Goal: Task Accomplishment & Management: Manage account settings

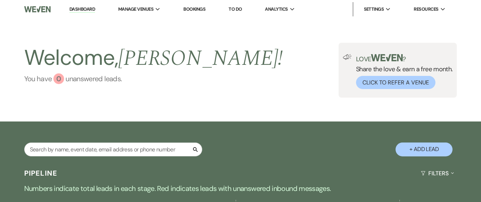
click at [58, 78] on div "0" at bounding box center [58, 78] width 11 height 11
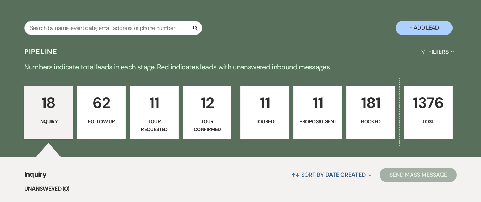
click at [263, 45] on div "Pipeline Filters Expand" at bounding box center [240, 51] width 481 height 19
click at [250, 52] on div "Pipeline Filters Expand" at bounding box center [240, 51] width 481 height 19
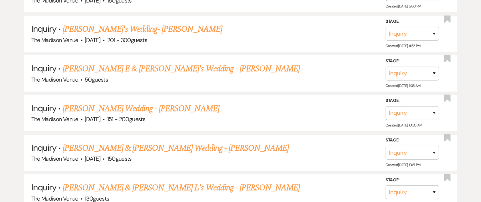
scroll to position [618, 0]
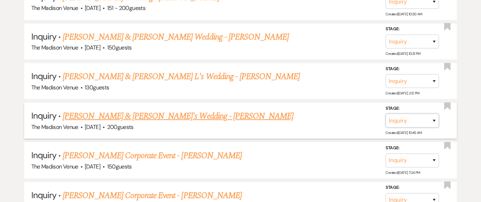
click at [400, 121] on select "Inquiry Follow Up Tour Requested Tour Confirmed Toured Proposal Sent Booked Lost" at bounding box center [411, 121] width 53 height 14
select select "5"
click at [385, 114] on select "Inquiry Follow Up Tour Requested Tour Confirmed Toured Proposal Sent Booked Lost" at bounding box center [411, 121] width 53 height 14
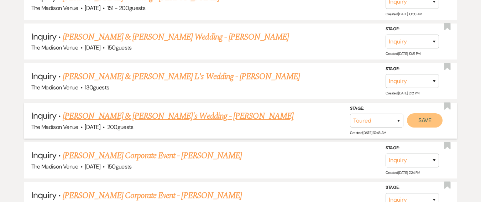
click at [429, 124] on button "Save" at bounding box center [425, 120] width 36 height 14
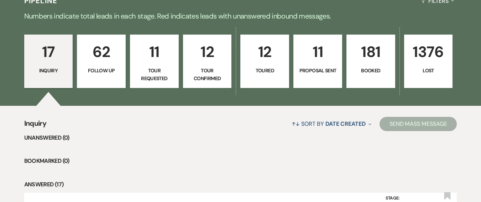
scroll to position [116, 0]
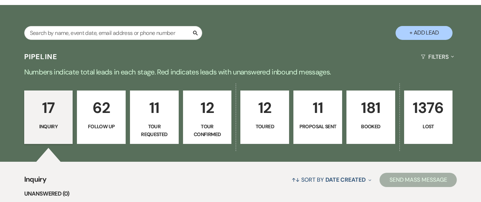
click at [113, 114] on p "62" at bounding box center [101, 108] width 40 height 24
select select "9"
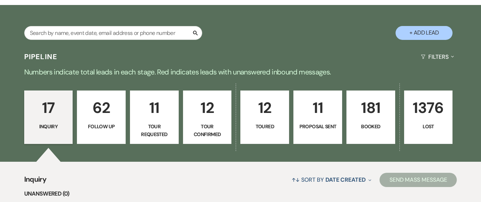
select select "9"
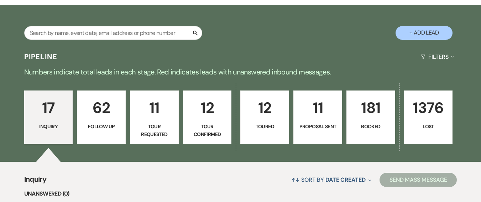
select select "9"
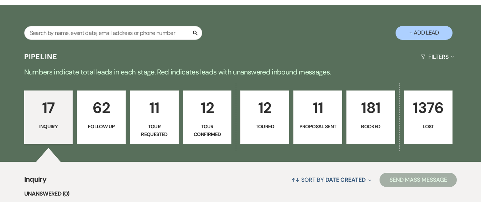
select select "9"
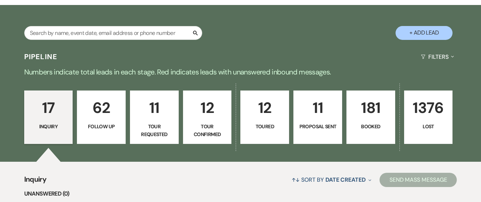
select select "9"
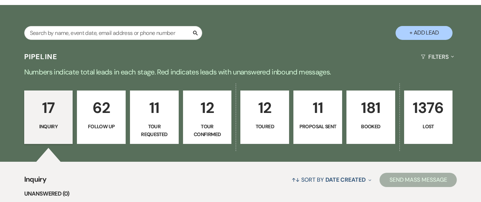
select select "9"
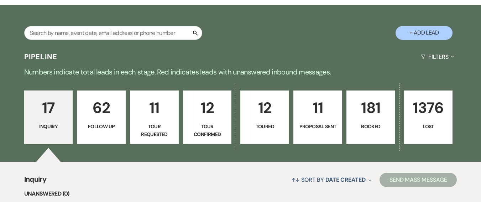
select select "9"
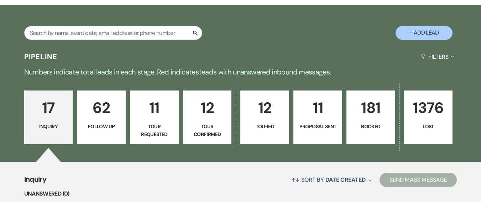
select select "9"
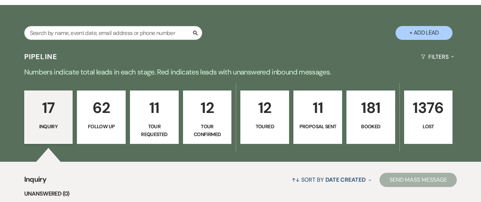
select select "9"
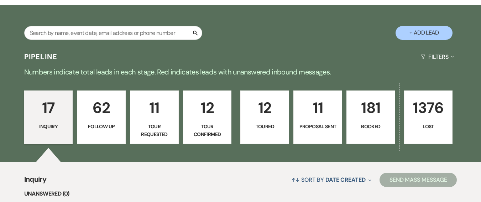
select select "9"
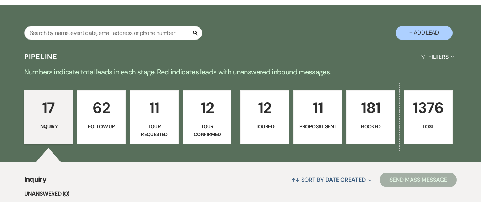
select select "9"
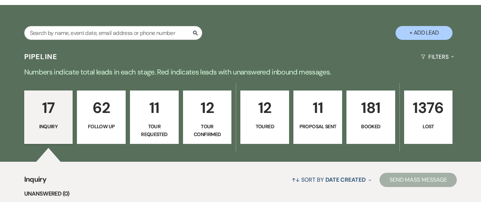
select select "9"
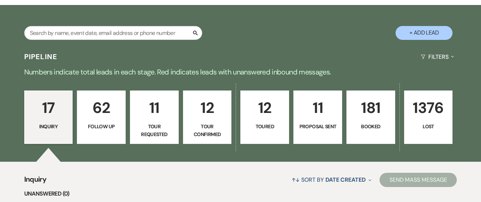
select select "9"
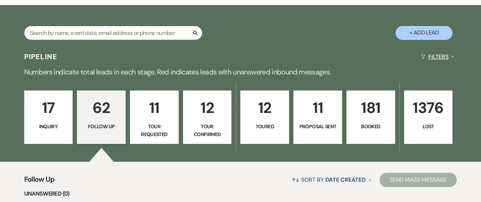
click at [445, 55] on button "Filters Expand" at bounding box center [437, 56] width 39 height 19
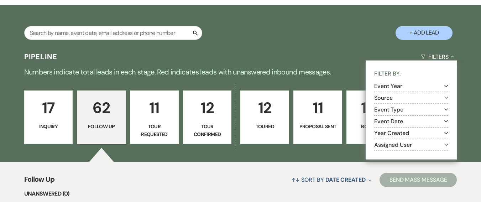
click at [404, 151] on section "Assigned User Expand" at bounding box center [411, 145] width 74 height 12
click at [404, 143] on button "Assigned User Expand" at bounding box center [411, 145] width 74 height 6
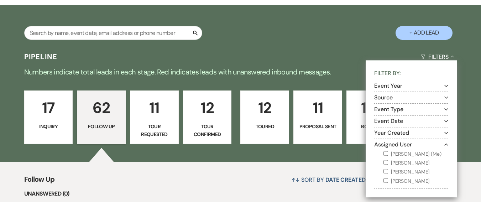
click at [387, 151] on input "Daryl Licursi (Me)" at bounding box center [385, 153] width 5 height 5
checkbox input "true"
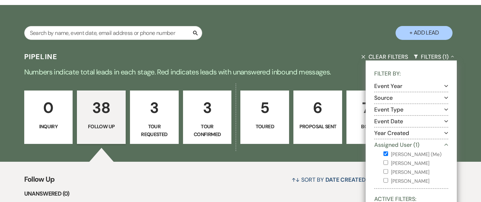
click at [446, 142] on icon "Collapse" at bounding box center [446, 145] width 4 height 6
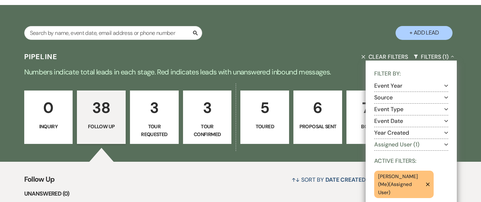
click at [471, 86] on div "0 Inquiry 38 Follow Up 3 Tour Requested 3 Tour Confirmed 5 Toured 6 Proposal Se…" at bounding box center [240, 122] width 481 height 80
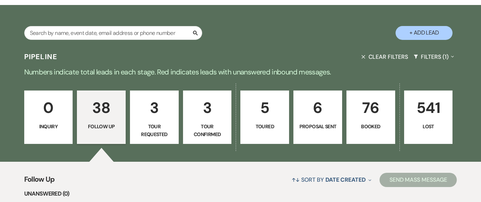
click at [254, 72] on p "Numbers indicate total leads in each stage. Red indicates leads with unanswered…" at bounding box center [240, 71] width 481 height 11
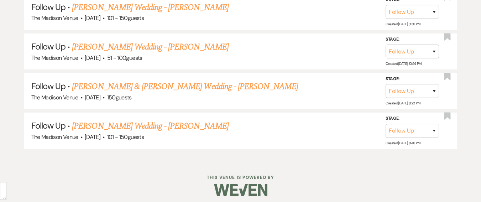
scroll to position [1721, 0]
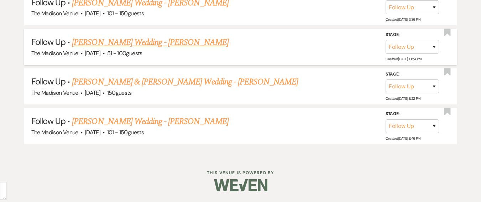
click at [136, 37] on link "Angelia Gillespie's Wedding - Daryl" at bounding box center [150, 42] width 156 height 13
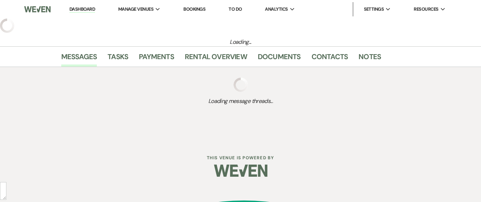
select select "9"
select select "2"
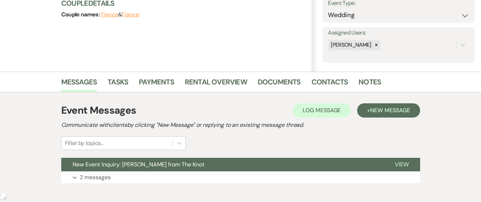
scroll to position [145, 0]
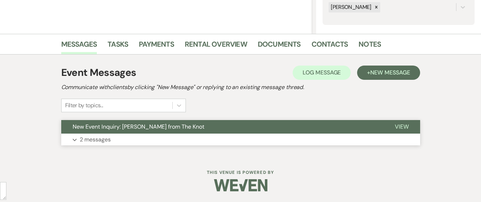
click at [155, 136] on button "Expand 2 messages" at bounding box center [240, 139] width 359 height 12
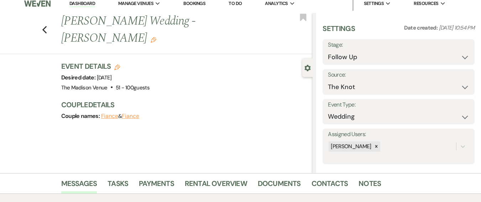
scroll to position [0, 0]
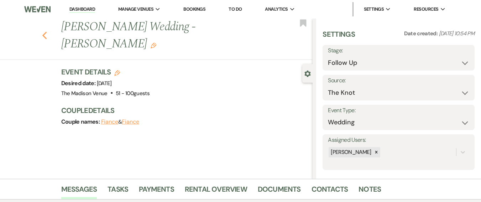
click at [47, 31] on icon "Previous" at bounding box center [44, 35] width 5 height 9
select select "9"
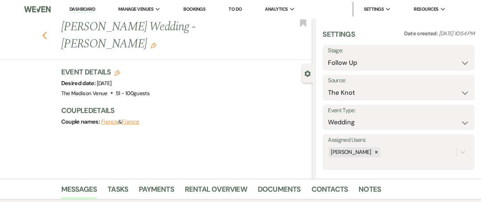
select select "9"
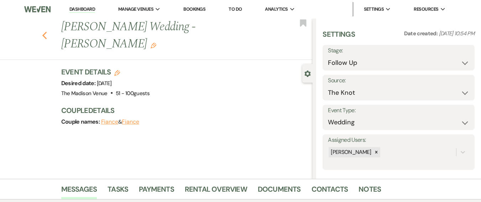
select select "9"
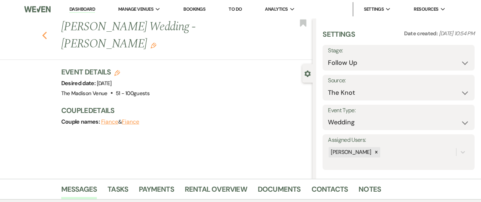
select select "9"
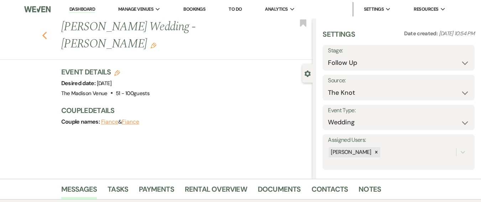
select select "9"
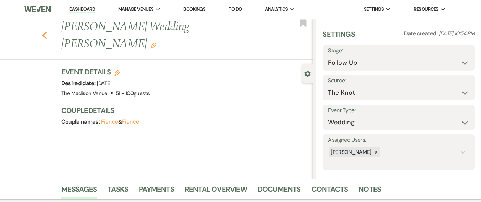
select select "9"
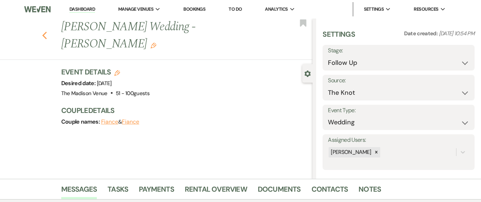
select select "9"
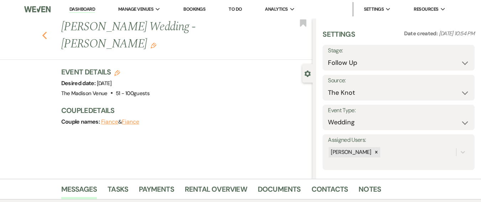
select select "9"
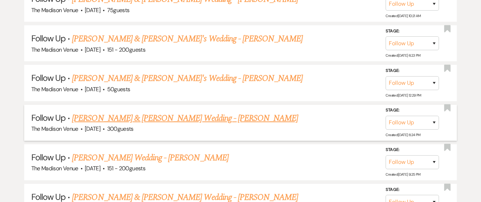
scroll to position [1328, 0]
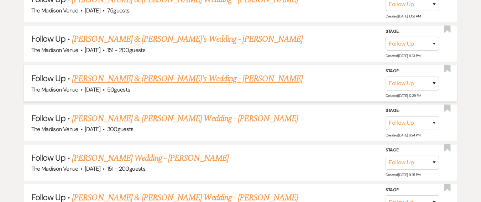
click at [160, 79] on link "Nicholas & Shawntail's Wedding - Daryl" at bounding box center [187, 78] width 231 height 13
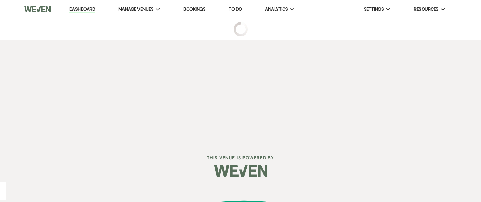
select select "9"
select select "5"
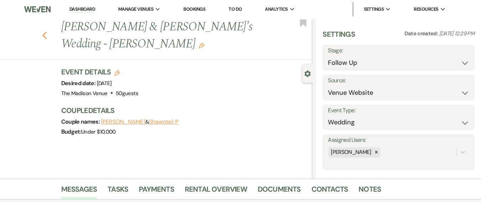
click at [45, 31] on icon "Previous" at bounding box center [44, 35] width 5 height 9
select select "9"
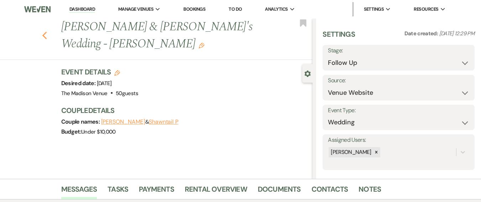
select select "9"
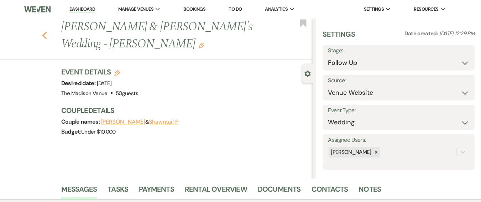
select select "9"
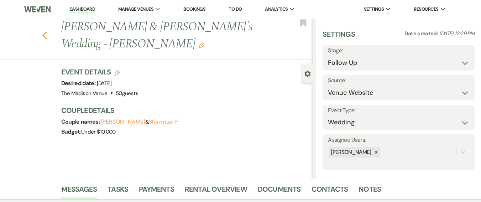
select select "9"
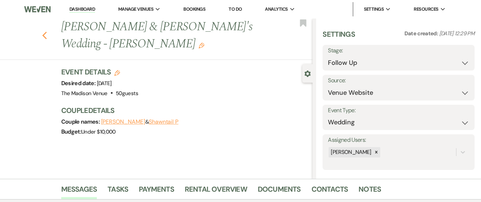
select select "9"
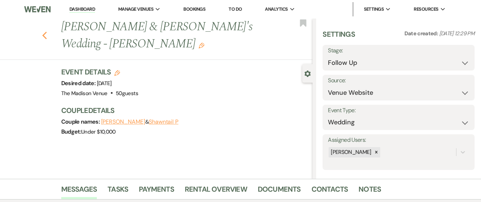
select select "9"
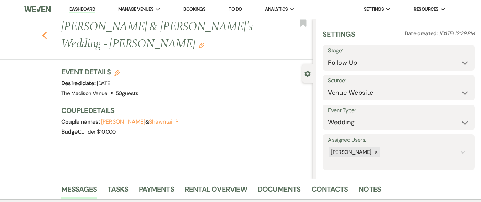
select select "9"
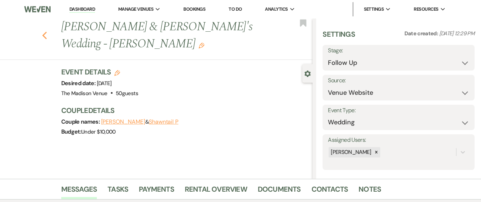
select select "9"
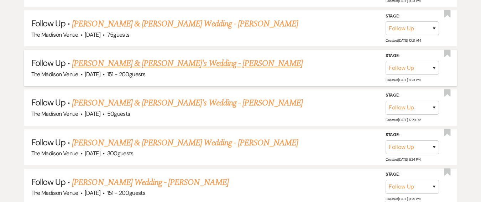
scroll to position [1268, 0]
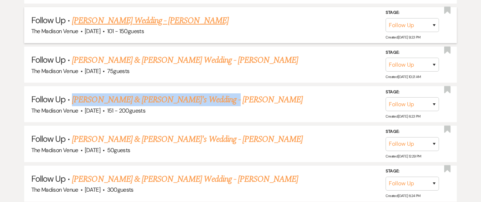
type textarea "Hannah Graf's Wedding - Daryl"
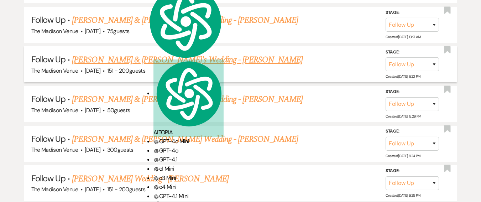
scroll to position [1396, 0]
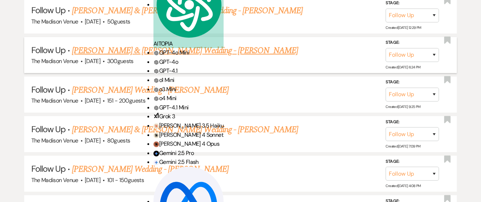
click at [161, 52] on link "Jared Hall & Hannah Schill's Wedding - Daryl" at bounding box center [185, 50] width 226 height 13
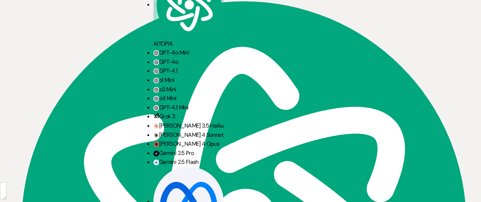
scroll to position [1103, 0]
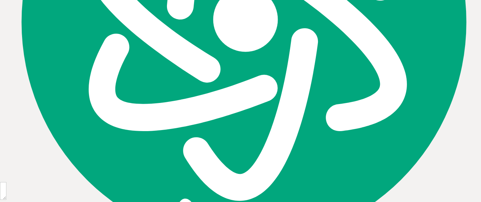
select select "9"
select select "5"
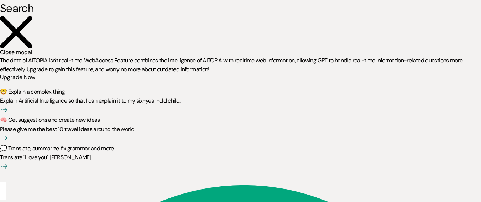
scroll to position [859, 0]
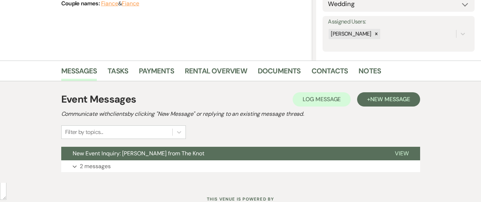
scroll to position [145, 0]
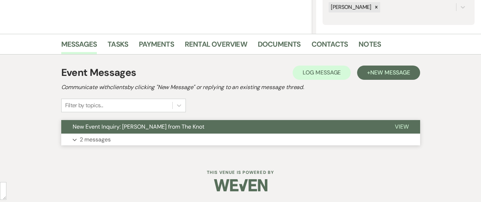
click at [196, 133] on button "New Event Inquiry: Bryanna Ehlert from The Knot" at bounding box center [222, 127] width 322 height 14
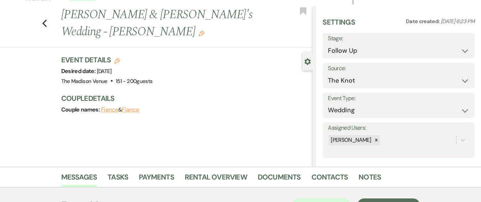
scroll to position [0, 0]
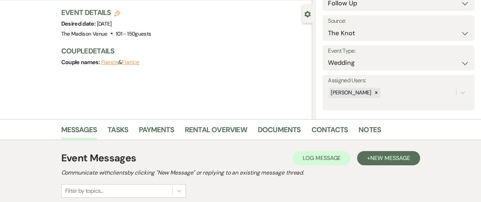
scroll to position [145, 0]
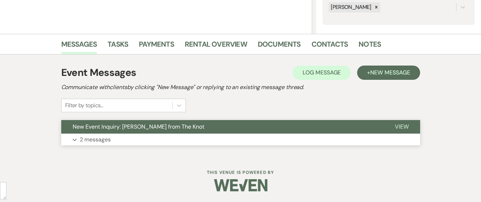
click at [227, 139] on button "Expand 2 messages" at bounding box center [240, 139] width 359 height 12
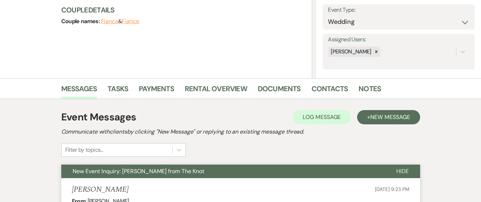
scroll to position [150, 0]
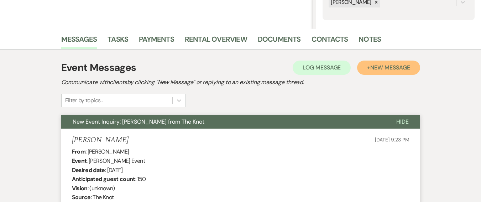
click at [388, 70] on span "New Message" at bounding box center [390, 67] width 40 height 7
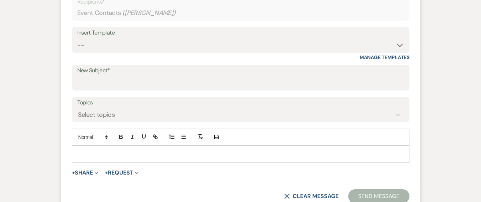
scroll to position [258, 0]
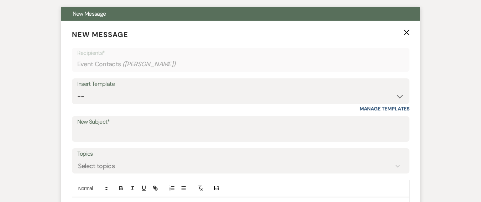
click at [117, 104] on div "Insert Template -- Weven Planning Portal Introduction (Booked Events) Corporate…" at bounding box center [240, 94] width 337 height 33
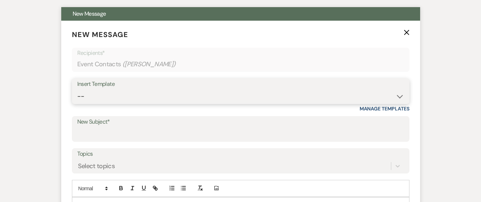
click at [118, 101] on select "-- Weven Planning Portal Introduction (Booked Events) Corporate Lead Follow Up …" at bounding box center [240, 96] width 327 height 14
select select "4960"
click at [77, 89] on select "-- Weven Planning Portal Introduction (Booked Events) Corporate Lead Follow Up …" at bounding box center [240, 96] width 327 height 14
type input "Your Inquiry date for The Madison Venue has now been booked - let's find a new …"
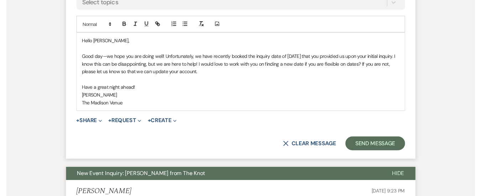
scroll to position [424, 0]
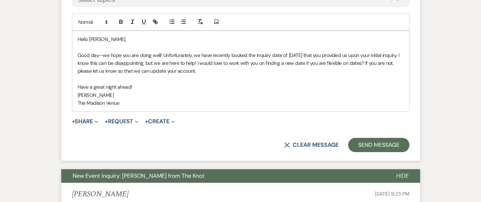
click at [93, 62] on p "Good day—we hope you are doing well! Unfortunately, we have recently booked the…" at bounding box center [241, 63] width 326 height 24
click at [380, 62] on p "Good day—we hope you are doing well! Unfortunately, we have recently booked the…" at bounding box center [241, 63] width 326 height 24
click at [210, 70] on p "Good day—we hope you are doing well! Unfortunately, we have recently booked the…" at bounding box center [241, 63] width 326 height 24
click at [377, 63] on p "Good day—we hope you are doing well! Unfortunately, we have recently booked the…" at bounding box center [241, 63] width 326 height 24
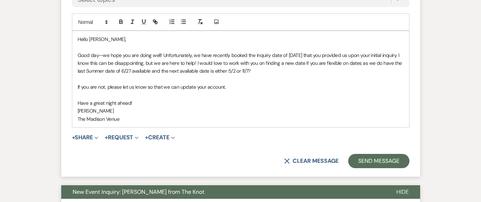
click at [177, 74] on p "Good day—we hope you are doing well! Unfortunately, we have recently booked the…" at bounding box center [241, 63] width 326 height 24
click at [122, 72] on p "Good day—we hope you are doing well! Unfortunately, we have recently booked the…" at bounding box center [241, 63] width 326 height 24
click at [107, 65] on p "Good day—we hope you are doing well! Unfortunately, we have recently booked the…" at bounding box center [241, 63] width 326 height 24
click at [113, 71] on p "Good day—we hope you are doing well! Unfortunately, we have recently booked the…" at bounding box center [241, 63] width 326 height 24
click at [116, 73] on p "Good day—we hope you are doing well! Unfortunately, we have recently booked the…" at bounding box center [241, 63] width 326 height 24
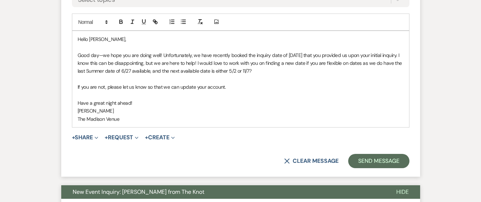
click at [110, 67] on p "Good day—we hope you are doing well! Unfortunately, we have recently booked the…" at bounding box center [241, 63] width 326 height 24
click at [191, 86] on p "If you are not, please let us know so that we can update your account." at bounding box center [241, 87] width 326 height 8
click at [111, 69] on p "Good day—we hope you are doing well! Unfortunately, we have recently booked the…" at bounding box center [241, 63] width 326 height 24
click at [0, 0] on span "summer" at bounding box center [0, 0] width 0 height 0
type textarea "Summer"
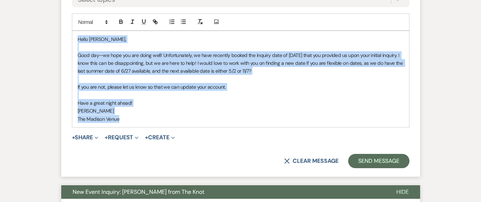
drag, startPoint x: 78, startPoint y: 40, endPoint x: 136, endPoint y: 128, distance: 106.6
click at [136, 128] on form "New Message X Draft Recipients* Event Contacts ( Hannah Graf ) Insert Template …" at bounding box center [240, 15] width 359 height 322
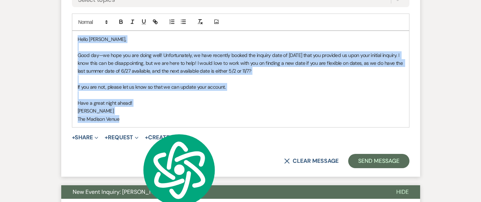
copy div "Hello Hannah, Good day—we hope you are doing well! Unfortunately, we have recen…"
click at [380, 162] on button "Send Message" at bounding box center [378, 161] width 61 height 14
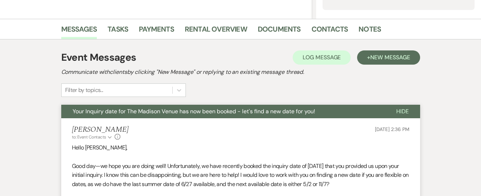
scroll to position [0, 0]
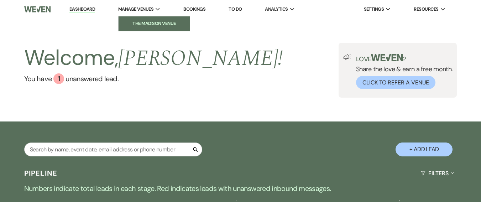
click at [148, 28] on link "The Madison Venue" at bounding box center [154, 23] width 71 height 14
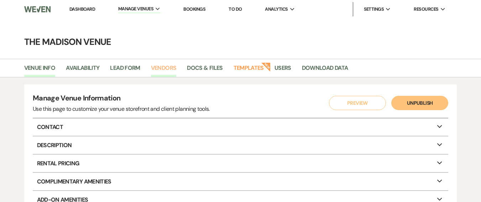
click at [168, 70] on link "Vendors" at bounding box center [164, 70] width 26 height 14
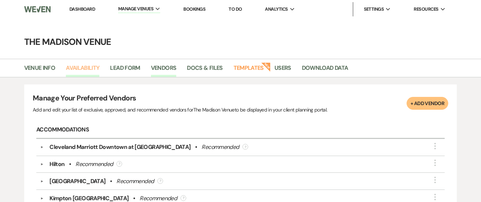
click at [79, 70] on link "Availability" at bounding box center [82, 70] width 33 height 14
select select "3"
select select "2026"
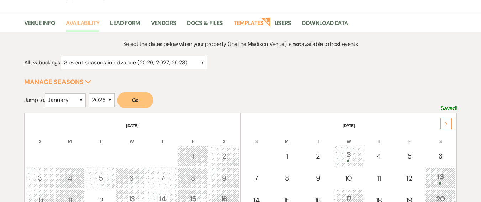
scroll to position [52, 0]
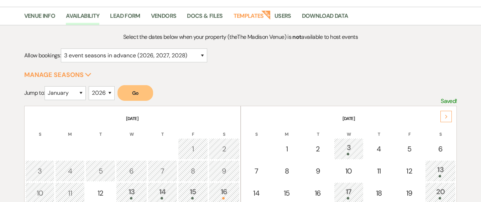
click at [441, 98] on p "Saved!" at bounding box center [449, 100] width 16 height 9
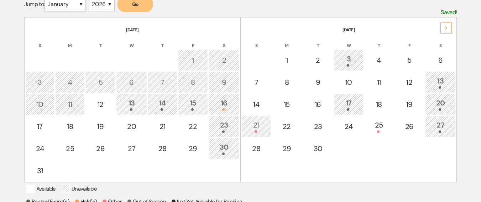
click at [79, 8] on select "January February March April May June July August September October November De…" at bounding box center [64, 5] width 41 height 14
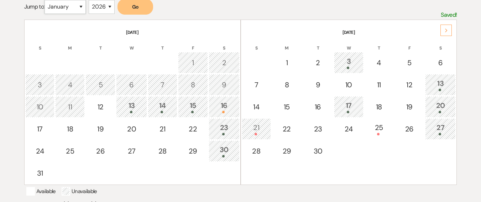
select select "6"
click at [46, 0] on select "January February March April May June July August September October November De…" at bounding box center [64, 7] width 41 height 14
click at [131, 1] on button "Go" at bounding box center [135, 7] width 36 height 16
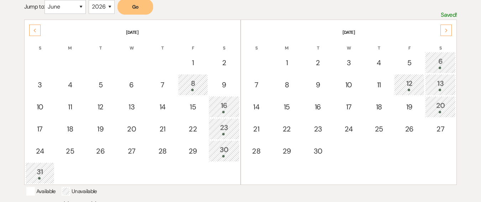
click at [136, 8] on button "Go" at bounding box center [135, 7] width 36 height 16
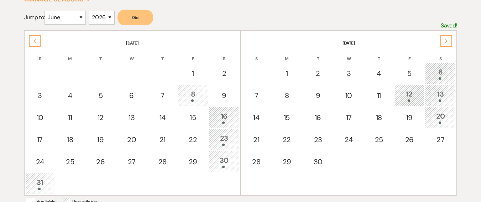
scroll to position [122, 0]
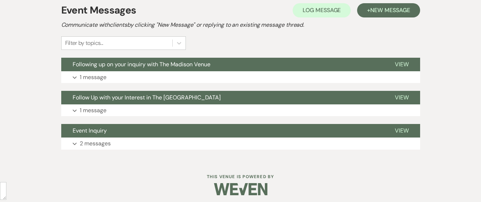
scroll to position [211, 0]
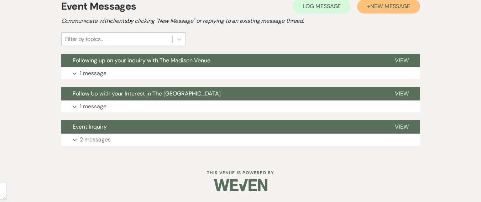
click at [382, 5] on span "New Message" at bounding box center [390, 5] width 40 height 7
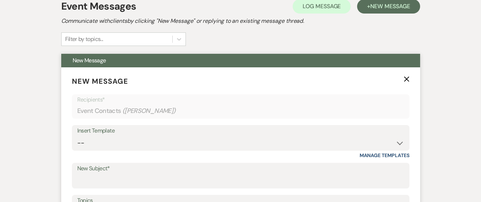
click at [407, 84] on p "New Message X" at bounding box center [240, 81] width 337 height 11
click at [406, 78] on icon "X" at bounding box center [407, 79] width 6 height 6
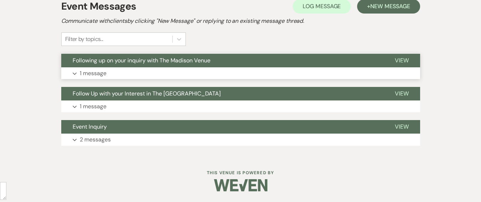
click at [380, 71] on button "Expand 1 message" at bounding box center [240, 73] width 359 height 12
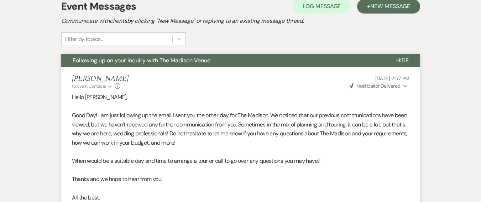
scroll to position [370, 0]
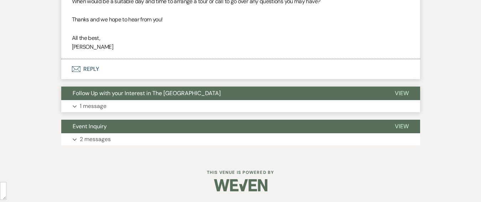
click at [396, 100] on button "Expand 1 message" at bounding box center [240, 106] width 359 height 12
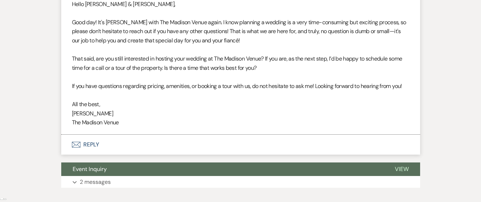
scroll to position [539, 0]
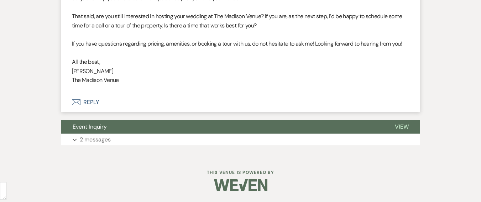
click at [403, 143] on button "Expand 2 messages" at bounding box center [240, 139] width 359 height 12
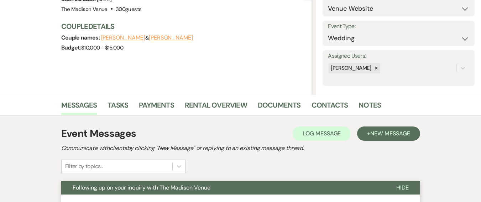
scroll to position [167, 0]
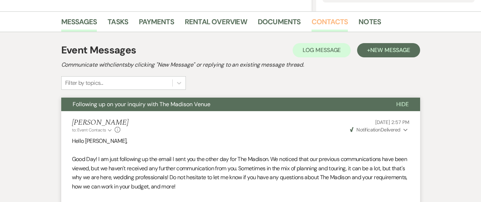
click at [336, 23] on link "Contacts" at bounding box center [329, 24] width 37 height 16
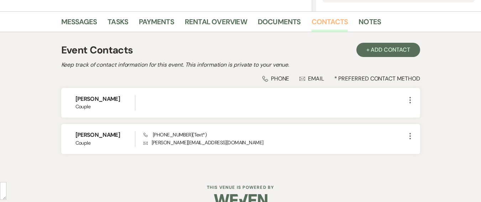
scroll to position [6, 0]
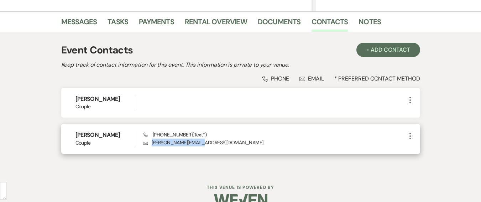
drag, startPoint x: 151, startPoint y: 144, endPoint x: 198, endPoint y: 146, distance: 46.7
type textarea "h.schill@outlook.com"
click at [198, 146] on p "Envelope h.schill@outlook.com" at bounding box center [274, 142] width 262 height 8
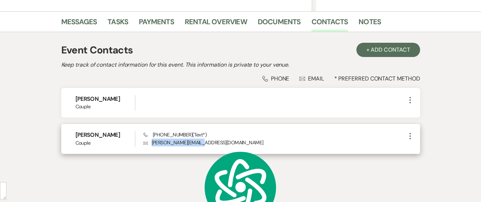
copy p "h.schill@outlook.com"
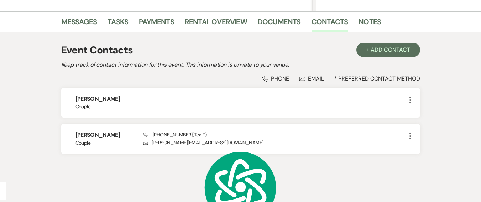
click at [432, 130] on div "Event Contacts + Add Contact Keep track of contact information for this event. …" at bounding box center [241, 101] width 406 height 139
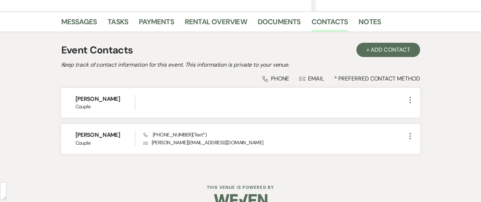
click at [297, 51] on div "Event Contacts + Add Contact" at bounding box center [240, 50] width 359 height 15
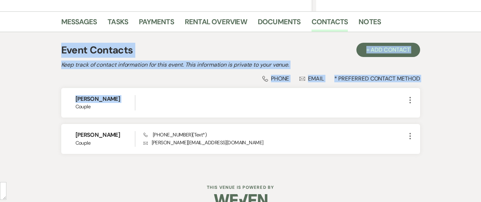
drag, startPoint x: 63, startPoint y: 48, endPoint x: 38, endPoint y: 108, distance: 65.2
click at [38, 108] on div "Event Contacts + Add Contact Keep track of contact information for this event. …" at bounding box center [241, 101] width 406 height 139
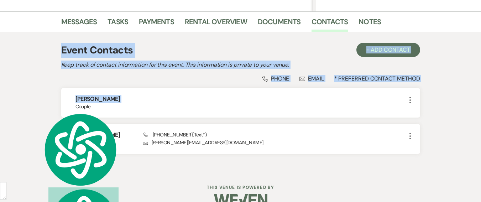
click at [43, 70] on div "Event Contacts + Add Contact Keep track of contact information for this event. …" at bounding box center [241, 101] width 406 height 139
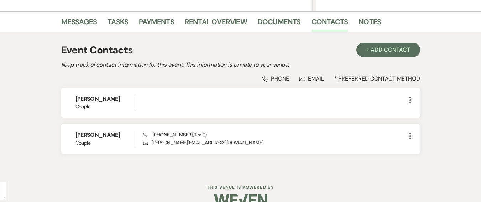
click at [435, 93] on div "Event Contacts + Add Contact Keep track of contact information for this event. …" at bounding box center [241, 101] width 406 height 139
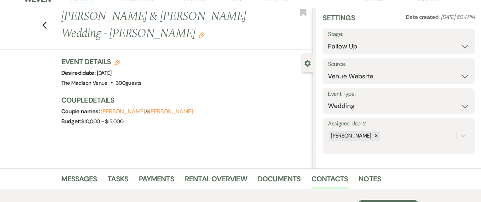
scroll to position [0, 0]
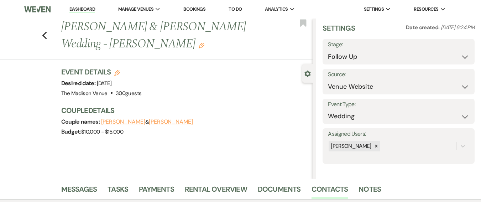
click at [43, 31] on div "Previous Jared Hall & Hannah Schill's Wedding - Daryl Edit Bookmark" at bounding box center [154, 39] width 316 height 41
click at [44, 32] on icon "Previous" at bounding box center [44, 35] width 5 height 9
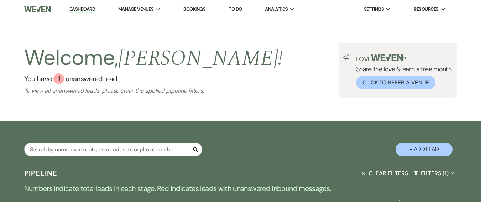
select select "9"
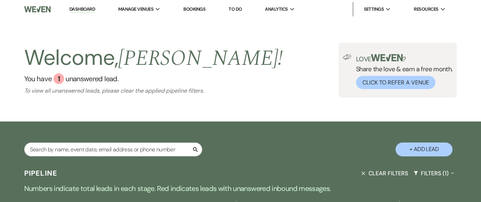
select select "9"
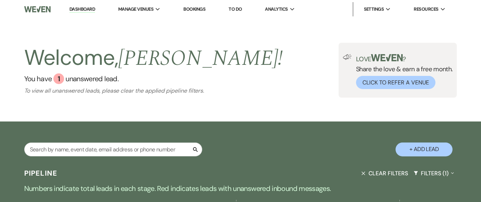
select select "9"
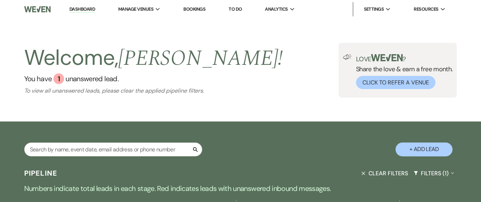
select select "9"
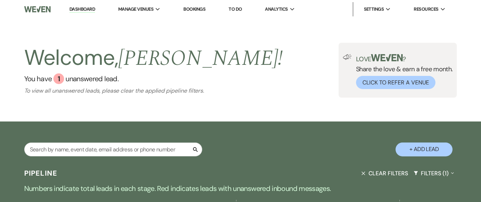
select select "9"
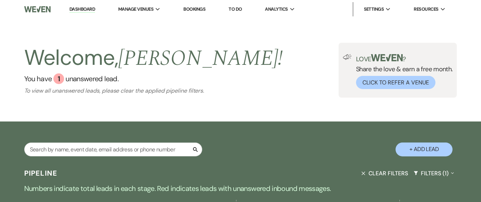
select select "9"
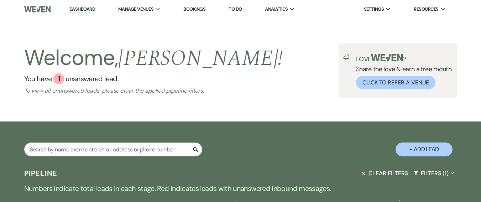
select select "9"
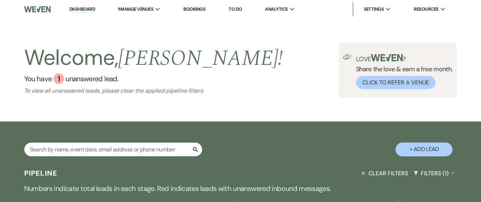
select select "9"
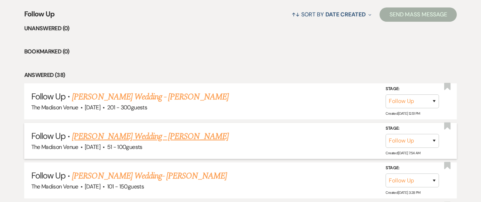
scroll to position [240, 0]
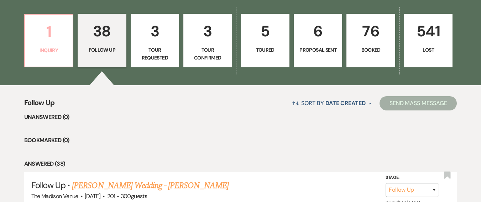
click at [46, 41] on p "1" at bounding box center [48, 32] width 39 height 24
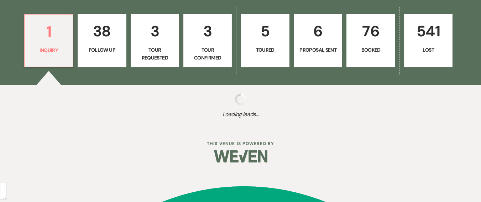
scroll to position [193, 0]
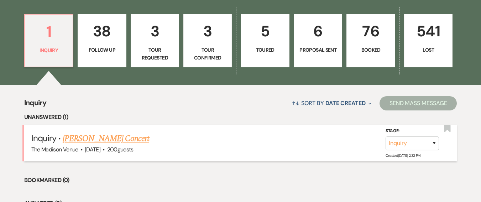
click at [131, 135] on h5 "Inquiry · Tricia Fogle's Concert" at bounding box center [240, 138] width 419 height 13
click at [120, 136] on link "[PERSON_NAME] Concert" at bounding box center [106, 138] width 86 height 13
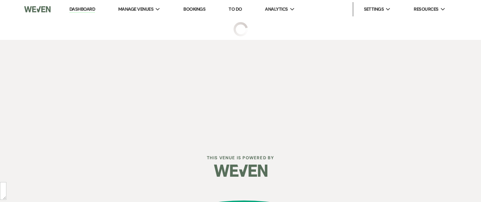
select select "5"
select select "8"
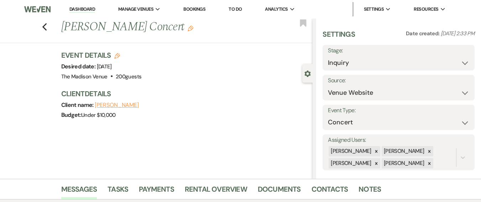
click at [188, 30] on icon "Edit" at bounding box center [191, 29] width 6 height 6
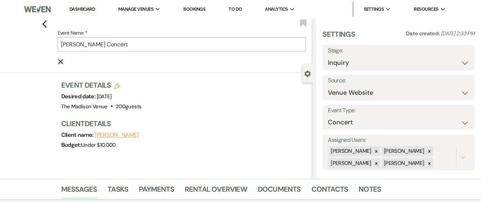
click at [162, 50] on input "[PERSON_NAME] Concert" at bounding box center [182, 44] width 248 height 14
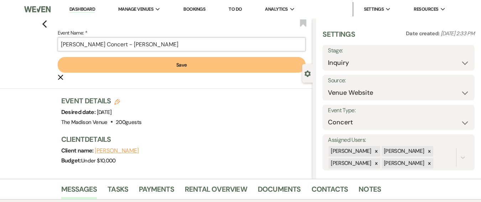
type input "Tricia Fogle's Concert - Anthony"
click at [190, 70] on button "Save" at bounding box center [182, 65] width 248 height 16
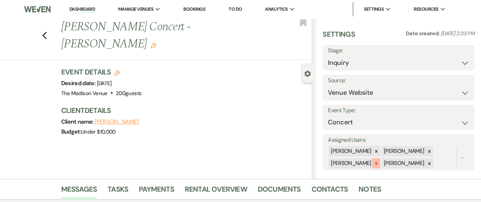
click at [374, 161] on icon at bounding box center [376, 163] width 5 height 5
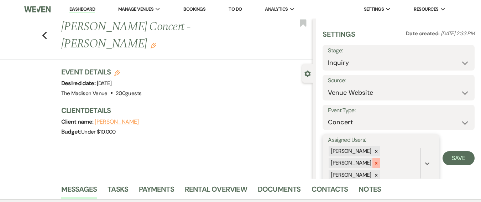
click at [374, 162] on icon at bounding box center [376, 163] width 5 height 5
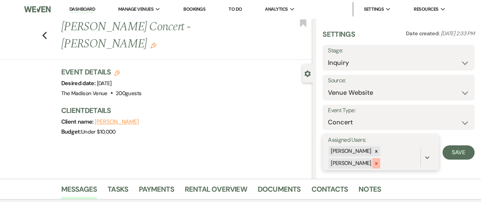
click at [375, 165] on icon at bounding box center [376, 163] width 5 height 5
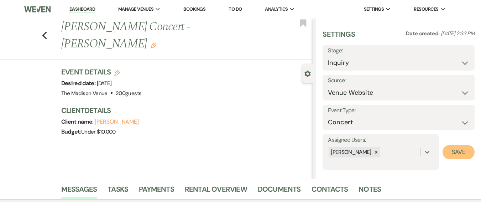
click at [467, 152] on button "Save" at bounding box center [458, 152] width 32 height 14
click at [85, 12] on link "Dashboard" at bounding box center [82, 9] width 26 height 7
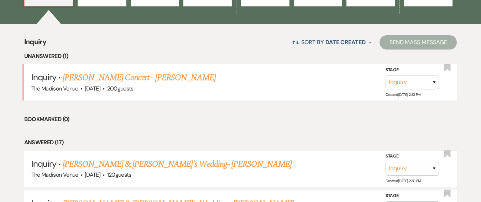
scroll to position [255, 0]
